Goal: Task Accomplishment & Management: Use online tool/utility

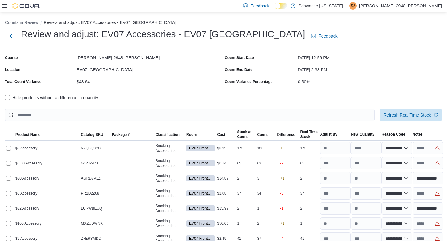
select select "**********"
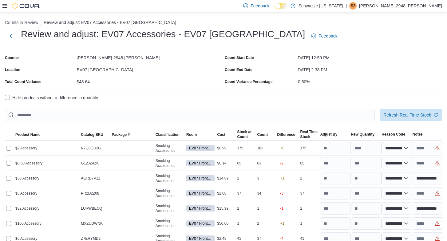
select select "**********"
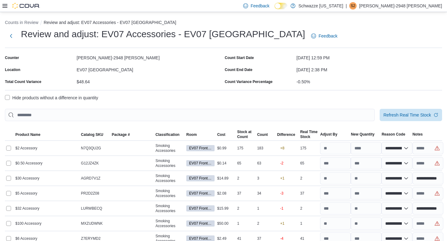
select select "**********"
